Goal: Task Accomplishment & Management: Manage account settings

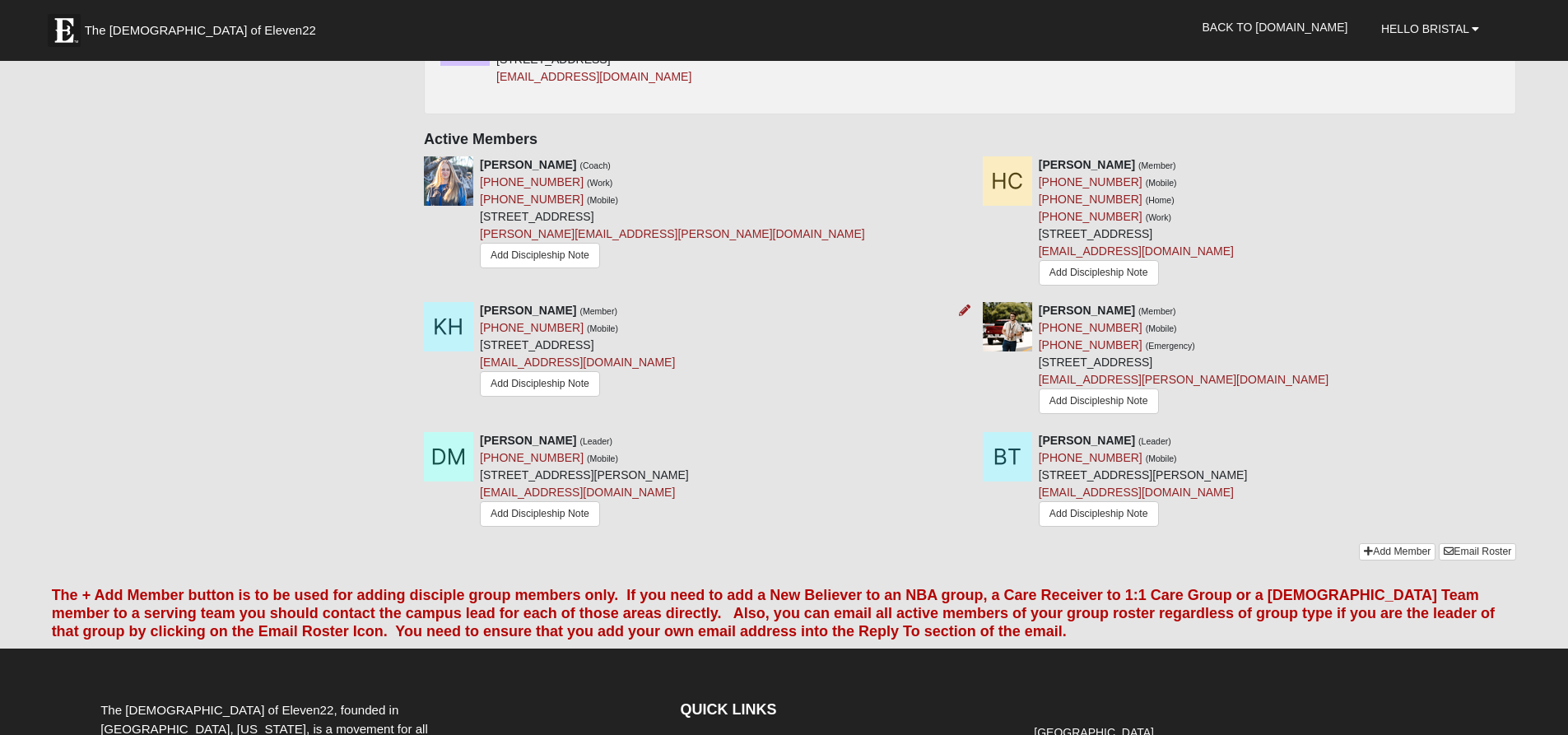
scroll to position [737, 0]
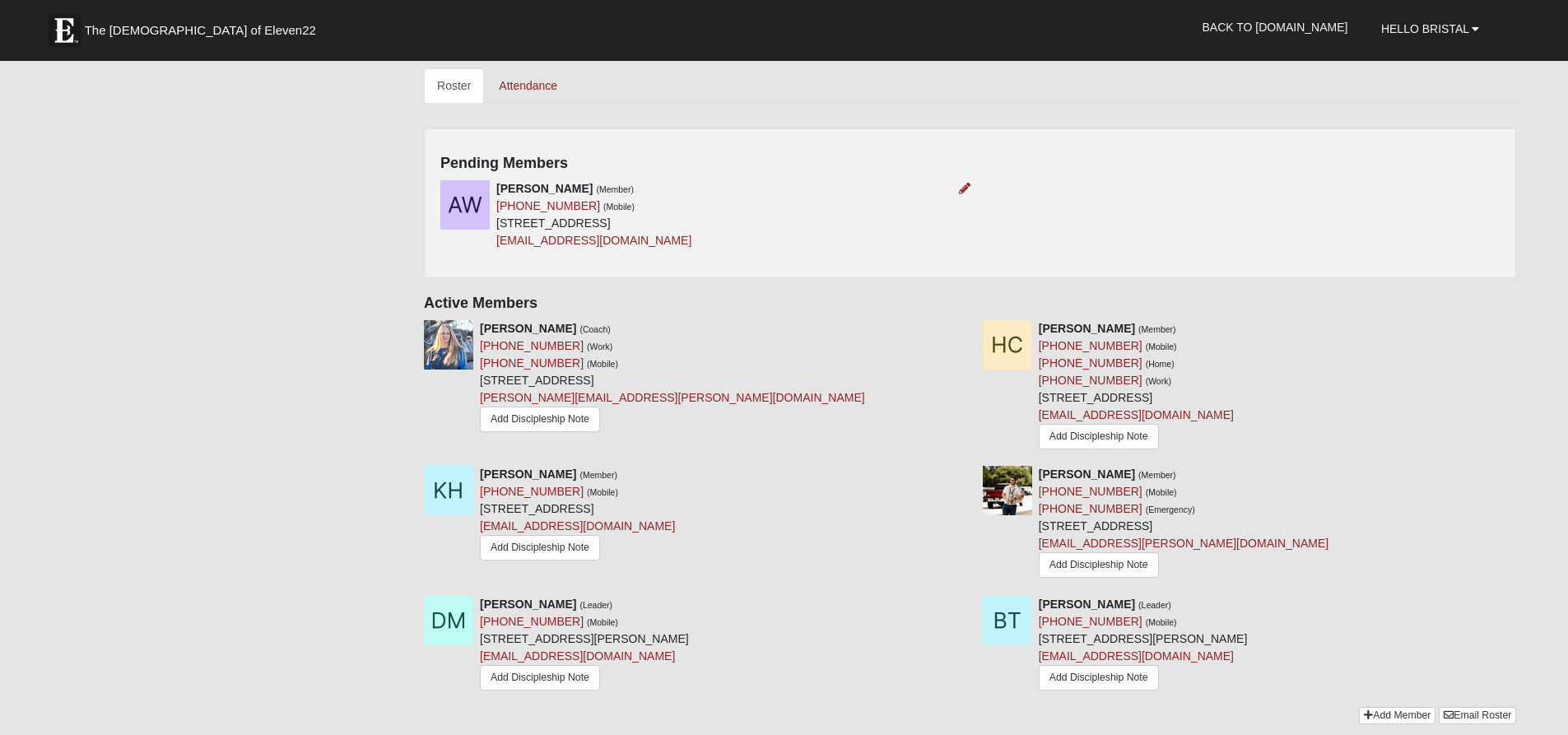
click at [522, 187] on strong "[PERSON_NAME]" at bounding box center [544, 189] width 96 height 13
click at [975, 188] on div "[PERSON_NAME] (Member) [PHONE_NUMBER] (Mobile) [STREET_ADDRESS] [EMAIL_ADDRESS]…" at bounding box center [970, 221] width 1084 height 82
click at [963, 183] on icon at bounding box center [964, 189] width 11 height 11
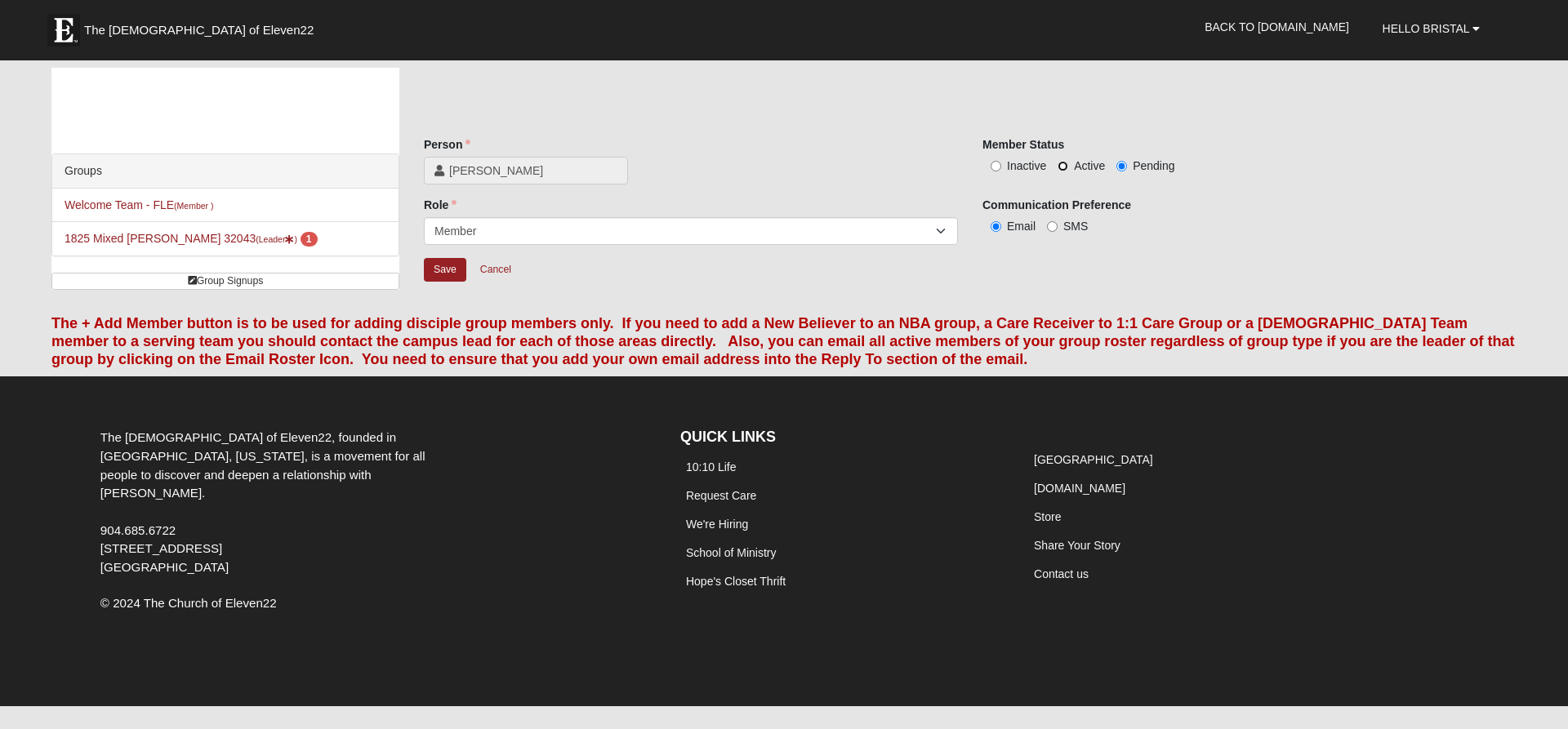
click at [1066, 166] on input "Active" at bounding box center [1062, 166] width 10 height 10
radio input "true"
click at [1052, 225] on input "SMS" at bounding box center [1052, 226] width 10 height 10
radio input "true"
click at [440, 275] on input "Save" at bounding box center [445, 269] width 42 height 24
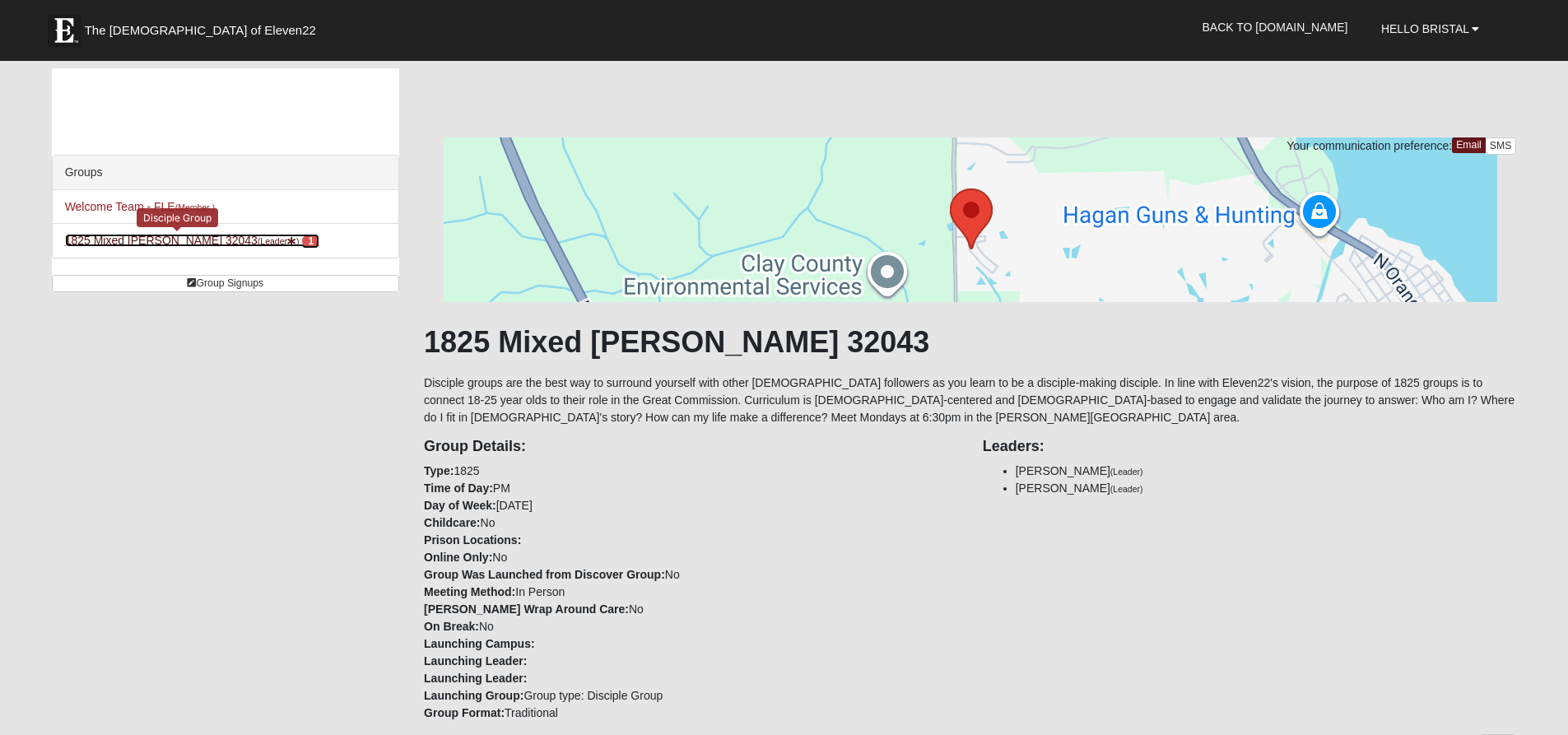
click at [110, 238] on link "1825 Mixed [PERSON_NAME] 32043 (Leader ) 1" at bounding box center [193, 240] width 255 height 13
